Goal: Transaction & Acquisition: Book appointment/travel/reservation

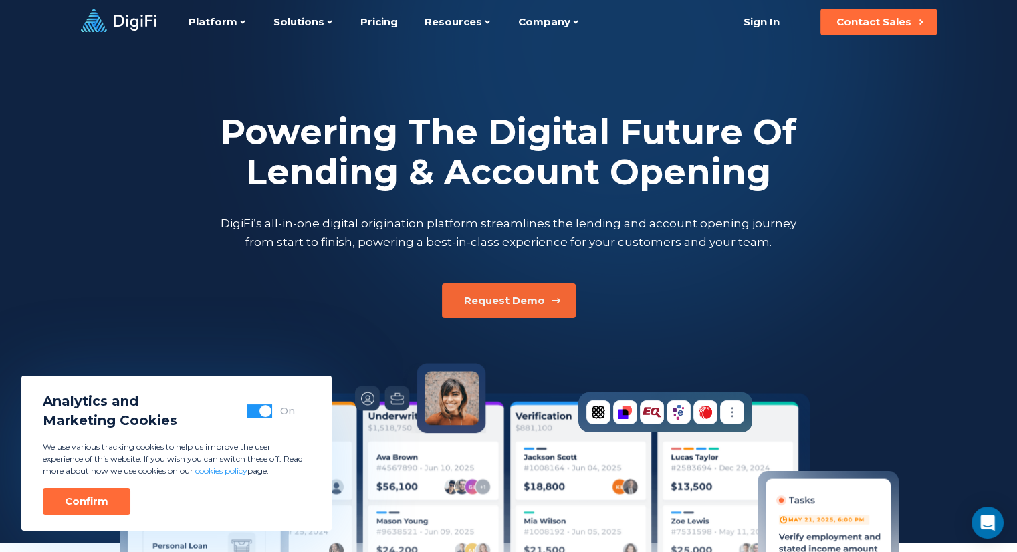
click at [540, 295] on div "Request Demo" at bounding box center [504, 300] width 81 height 13
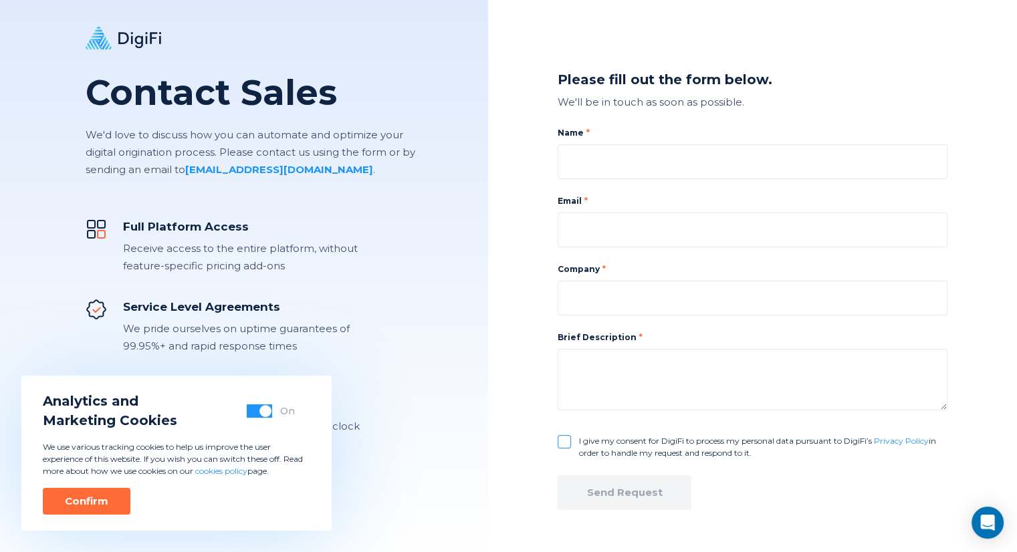
drag, startPoint x: 444, startPoint y: 212, endPoint x: 455, endPoint y: 206, distance: 12.3
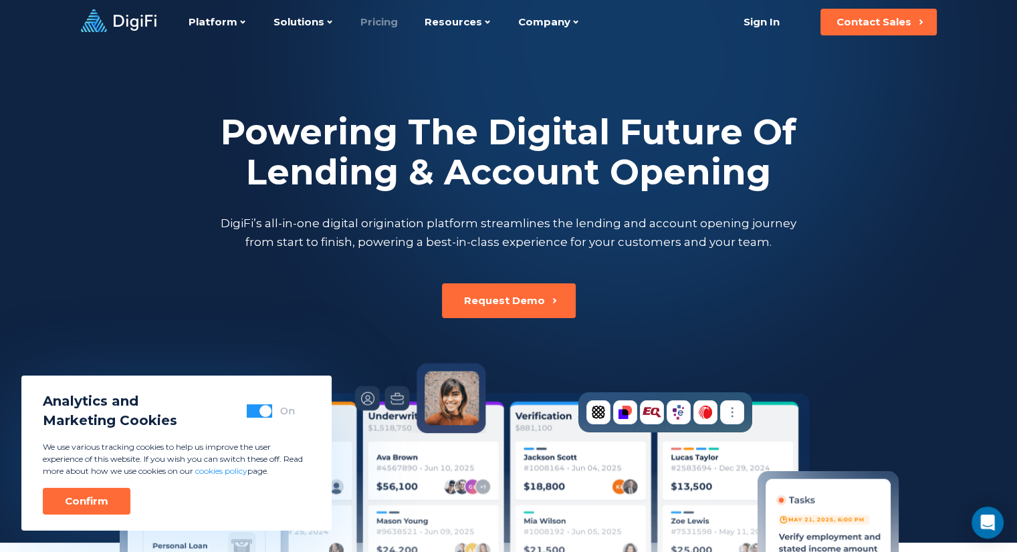
click at [365, 15] on link "Pricing" at bounding box center [378, 22] width 37 height 44
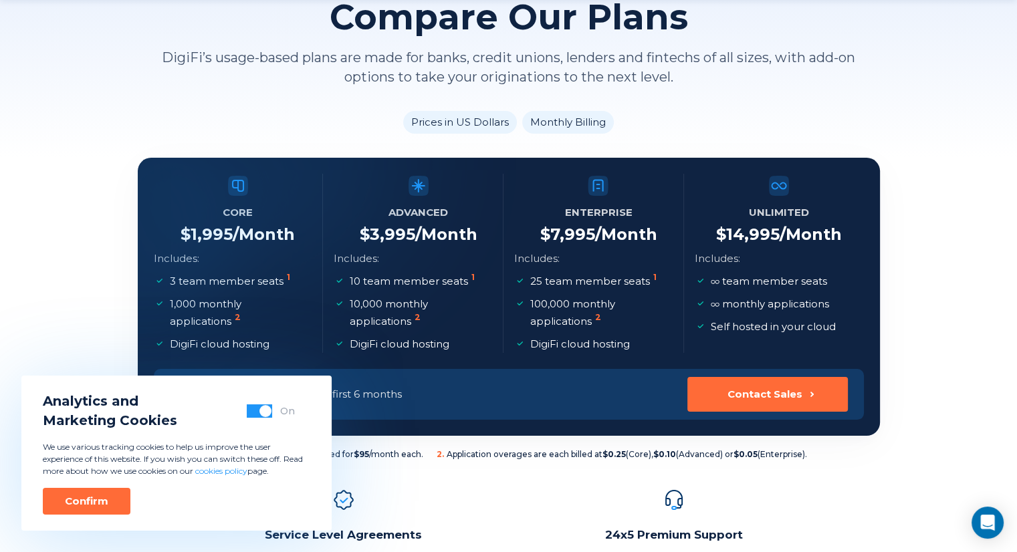
scroll to position [134, 0]
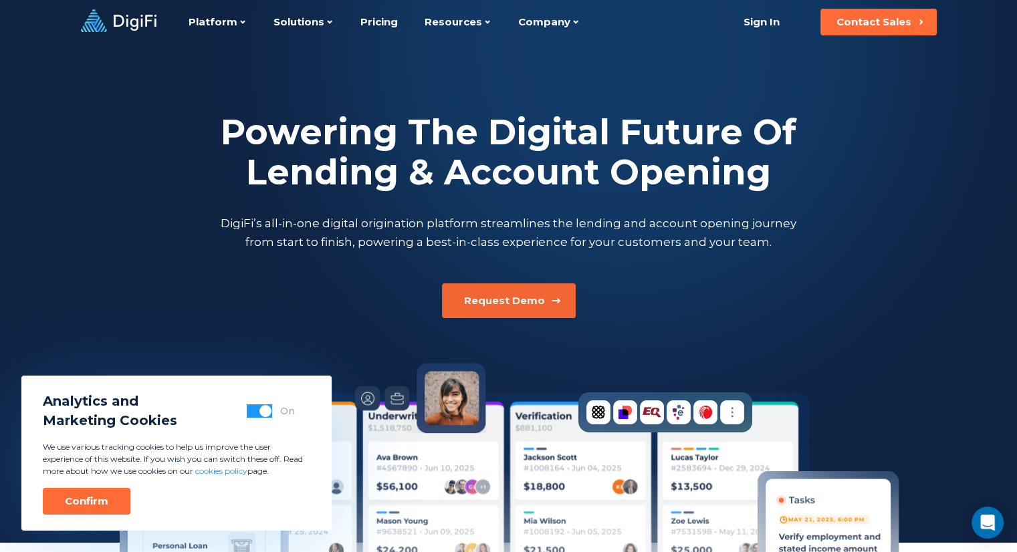
click at [535, 301] on div "Request Demo" at bounding box center [504, 300] width 81 height 13
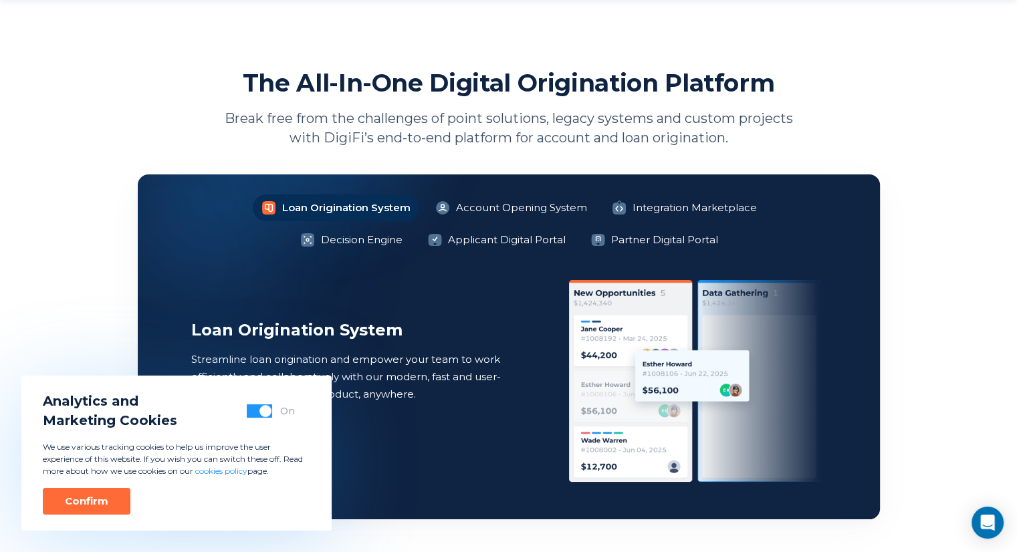
scroll to position [936, 0]
